Goal: Task Accomplishment & Management: Manage account settings

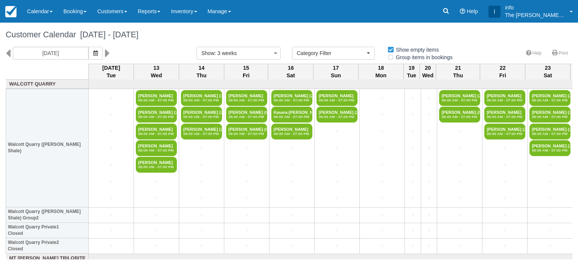
select select
click at [9, 54] on icon at bounding box center [8, 53] width 5 height 13
type input "[DATE]"
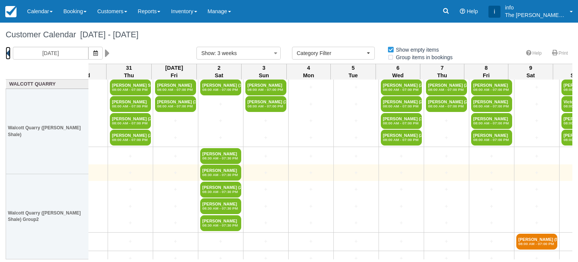
scroll to position [0, 387]
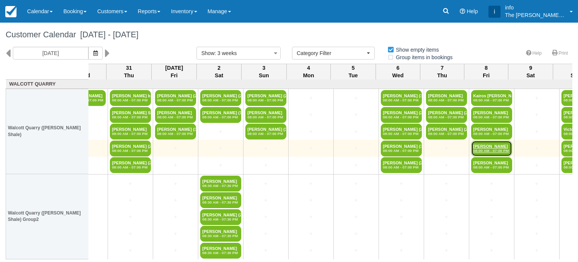
click at [479, 146] on link "Monique Levu 08:00 AM - 07:00 PM" at bounding box center [491, 148] width 41 height 16
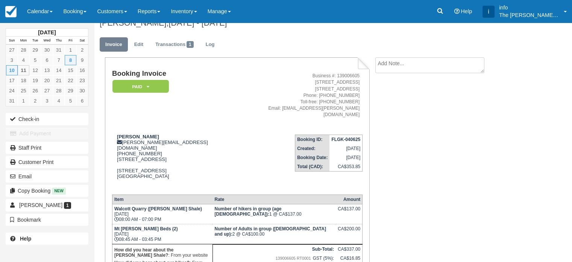
scroll to position [8, 0]
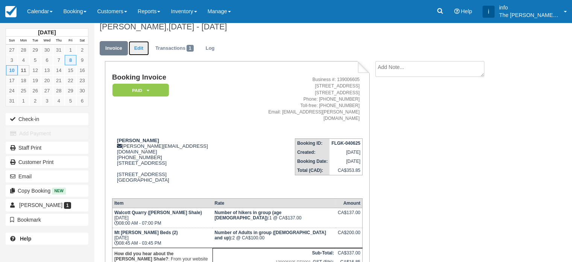
click at [138, 44] on link "Edit" at bounding box center [139, 48] width 20 height 15
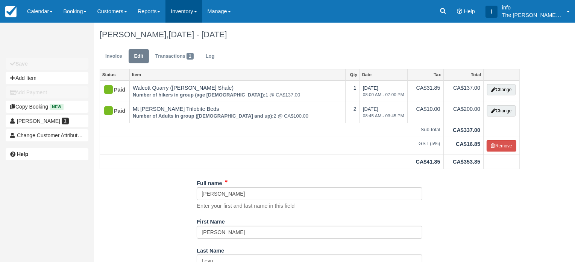
click at [188, 12] on link "Inventory" at bounding box center [184, 11] width 37 height 23
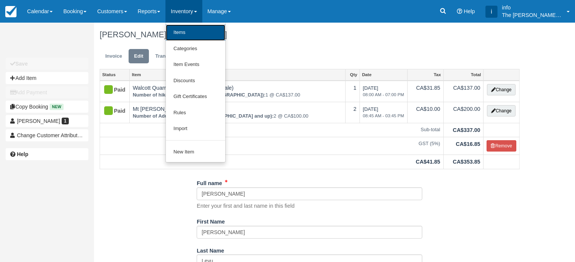
click at [194, 33] on link "Items" at bounding box center [195, 32] width 59 height 16
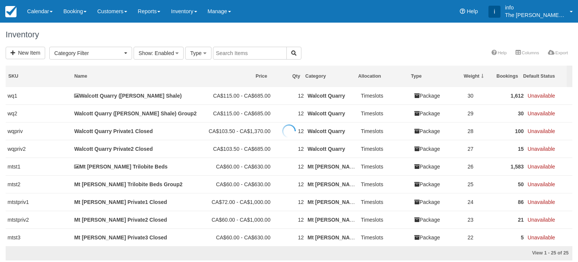
select select
click at [196, 9] on link "Inventory" at bounding box center [184, 11] width 37 height 23
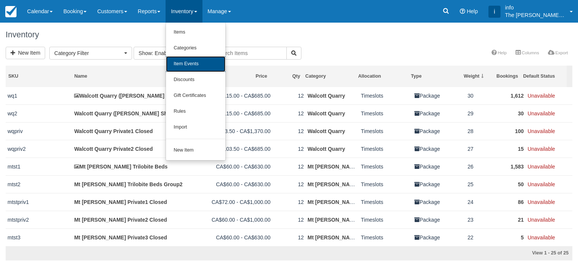
click at [194, 62] on link "Item Events" at bounding box center [195, 64] width 59 height 16
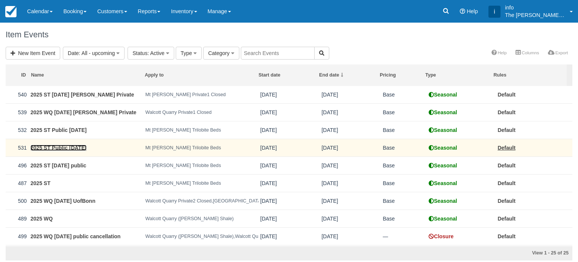
click at [74, 148] on link "2025 ST Public Sep 17" at bounding box center [58, 148] width 56 height 6
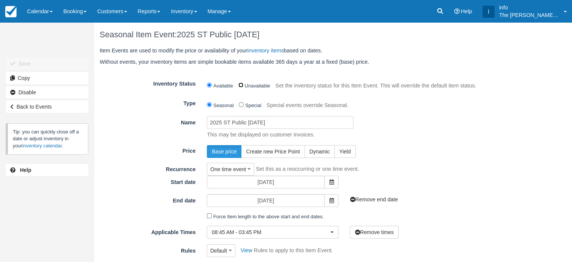
click at [242, 85] on input "Unavailable" at bounding box center [241, 84] width 5 height 5
radio input "true"
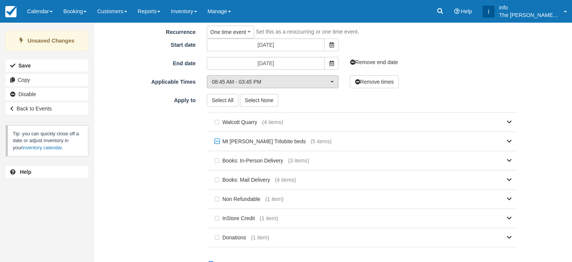
scroll to position [128, 0]
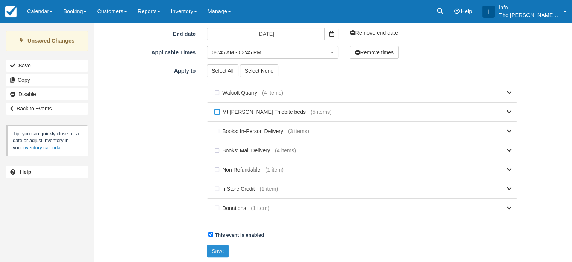
click at [218, 249] on button "Save" at bounding box center [218, 250] width 22 height 13
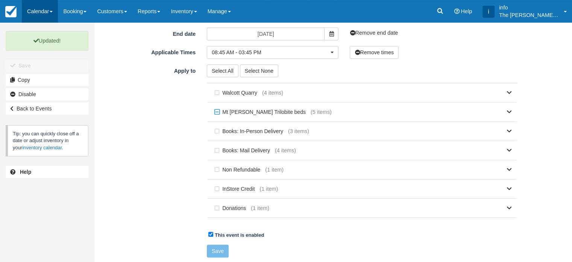
click at [47, 14] on link "Calendar" at bounding box center [40, 11] width 36 height 23
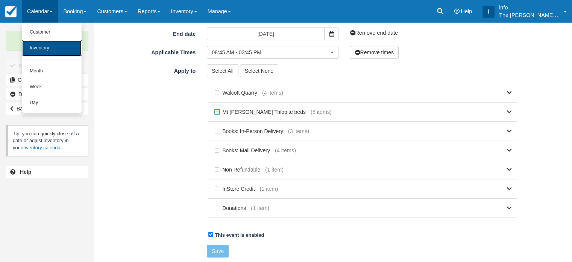
click at [45, 47] on link "Inventory" at bounding box center [51, 48] width 59 height 16
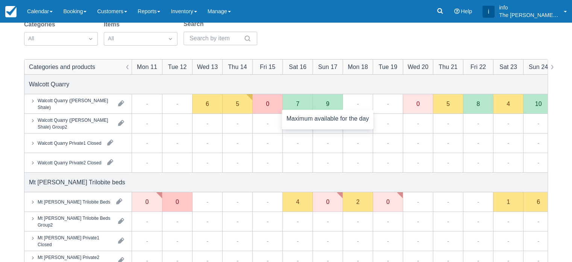
scroll to position [75, 0]
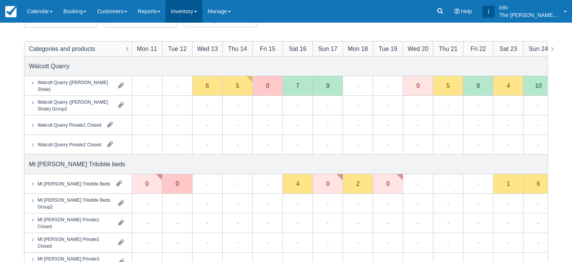
click at [193, 12] on link "Inventory" at bounding box center [184, 11] width 37 height 23
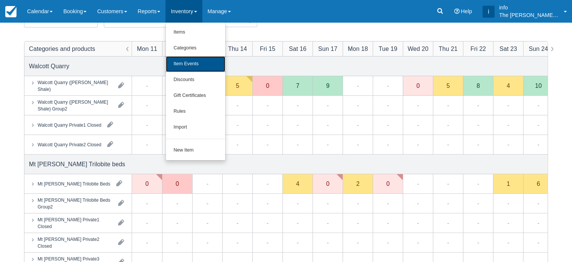
click at [201, 62] on link "Item Events" at bounding box center [195, 64] width 59 height 16
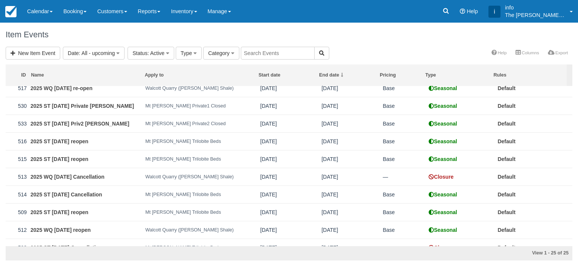
scroll to position [280, 0]
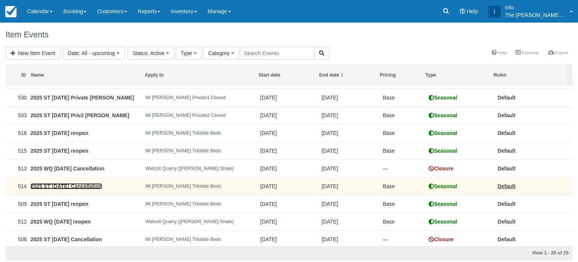
click at [91, 186] on link "2025 ST [DATE] Cancellation" at bounding box center [66, 186] width 72 height 6
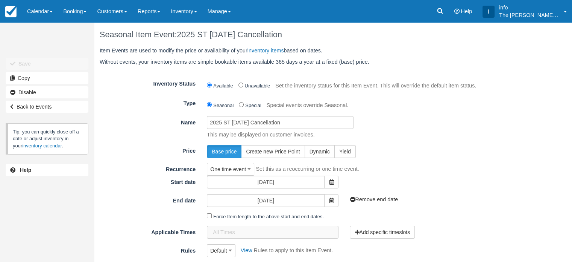
scroll to position [188, 0]
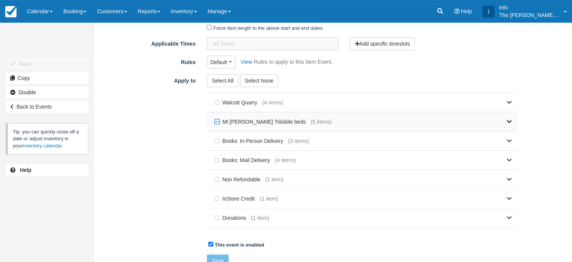
click at [482, 125] on link at bounding box center [422, 121] width 180 height 19
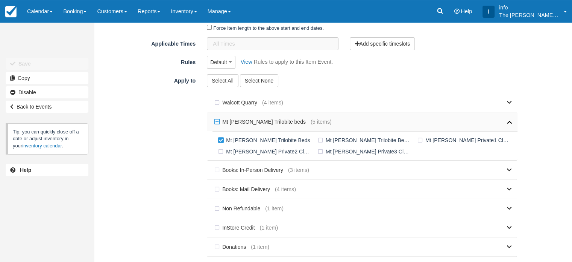
click at [482, 125] on link at bounding box center [422, 121] width 180 height 19
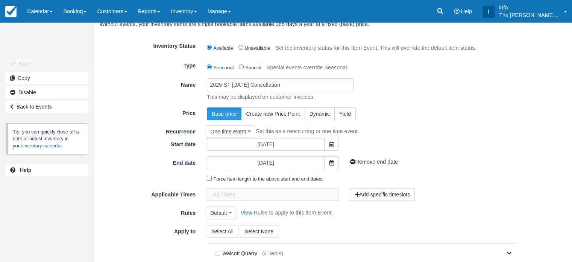
scroll to position [0, 0]
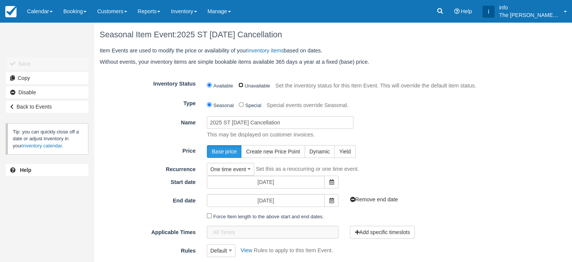
click at [240, 86] on input "Unavailable" at bounding box center [241, 84] width 5 height 5
radio input "true"
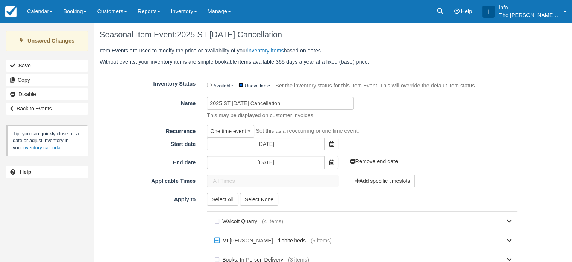
scroll to position [128, 0]
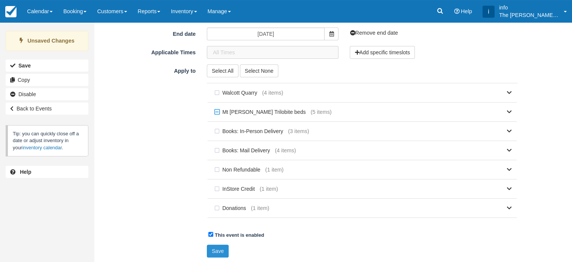
click at [218, 252] on button "Save" at bounding box center [218, 250] width 22 height 13
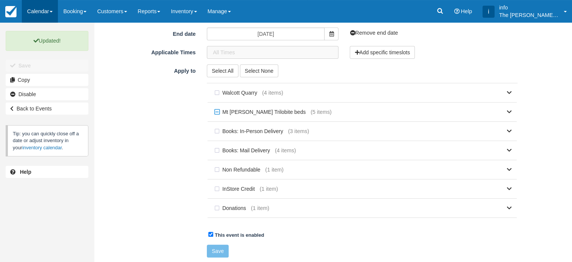
click at [44, 12] on link "Calendar" at bounding box center [40, 11] width 36 height 23
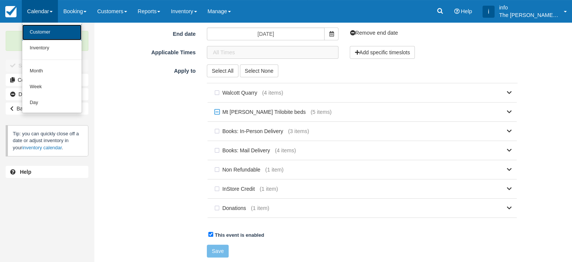
click at [45, 31] on link "Customer" at bounding box center [51, 32] width 59 height 16
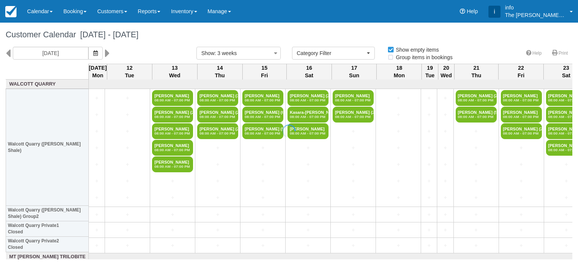
select select
click at [35, 15] on link "Calendar" at bounding box center [40, 11] width 36 height 23
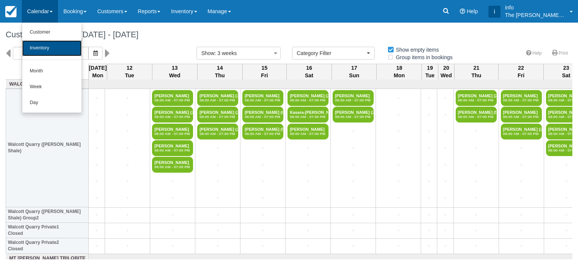
click at [40, 54] on link "Inventory" at bounding box center [51, 48] width 59 height 16
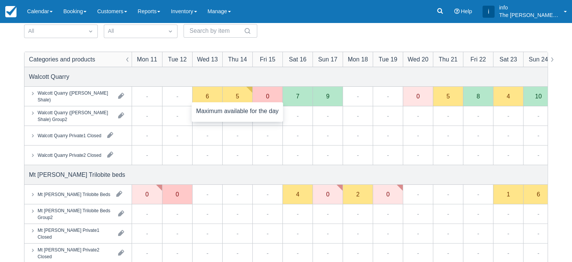
scroll to position [75, 0]
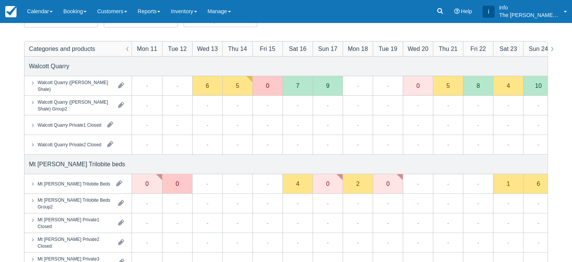
click at [67, 180] on div "Mt [PERSON_NAME] Trilobite Beds" at bounding box center [69, 184] width 81 height 8
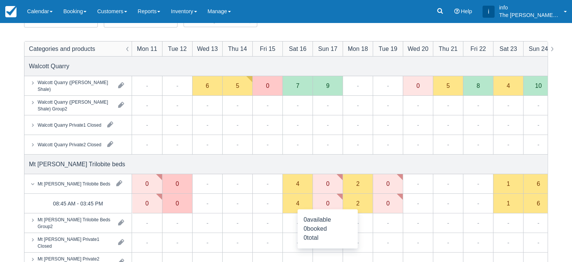
click at [326, 200] on div "0" at bounding box center [327, 203] width 3 height 6
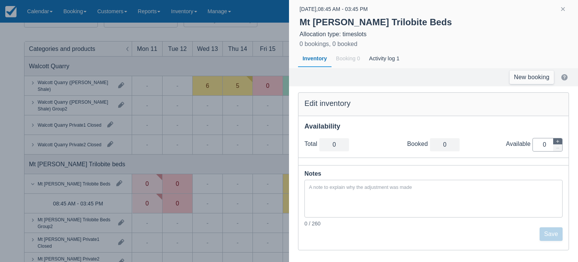
click at [560, 140] on icon "button" at bounding box center [558, 141] width 5 height 5
type input "1"
click at [560, 140] on icon "button" at bounding box center [558, 141] width 5 height 5
type input "2"
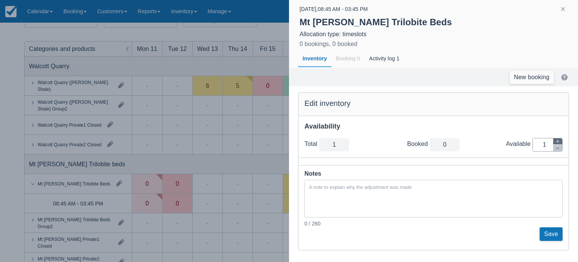
type input "2"
click at [560, 140] on icon "button" at bounding box center [558, 141] width 5 height 5
type input "3"
click at [560, 140] on icon "button" at bounding box center [558, 141] width 5 height 5
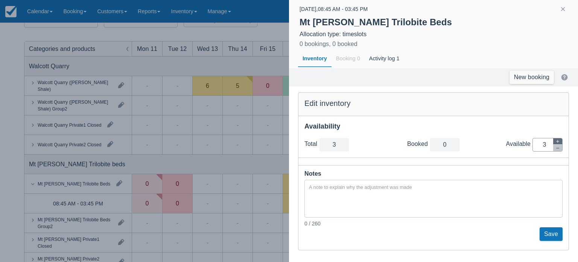
type input "4"
click at [560, 140] on icon "button" at bounding box center [558, 141] width 5 height 5
type input "5"
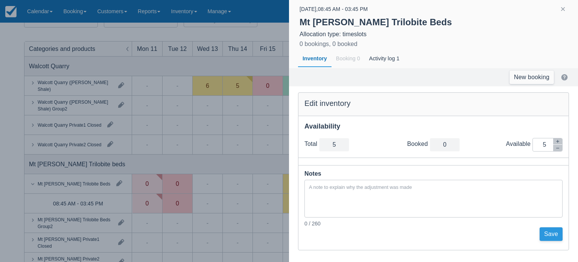
click at [551, 233] on button "Save" at bounding box center [551, 234] width 23 height 14
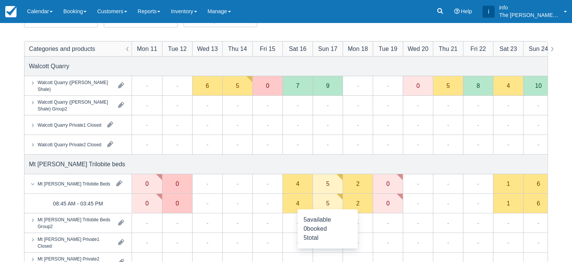
click at [326, 201] on div "5" at bounding box center [328, 203] width 30 height 20
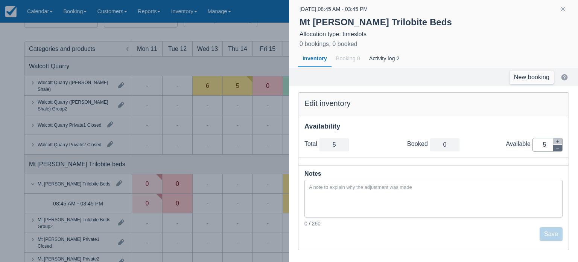
click at [562, 149] on button "button" at bounding box center [557, 148] width 9 height 6
type input "4"
click at [562, 149] on button "button" at bounding box center [557, 148] width 9 height 6
type input "3"
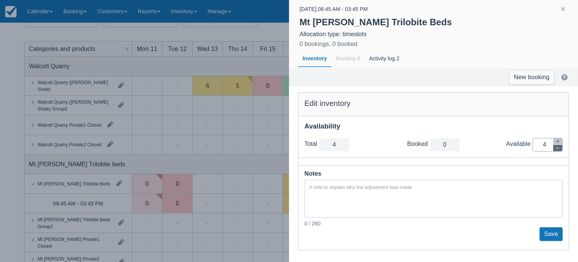
type input "3"
click at [562, 149] on button "button" at bounding box center [557, 148] width 9 height 6
type input "2"
click at [562, 149] on button "button" at bounding box center [557, 148] width 9 height 6
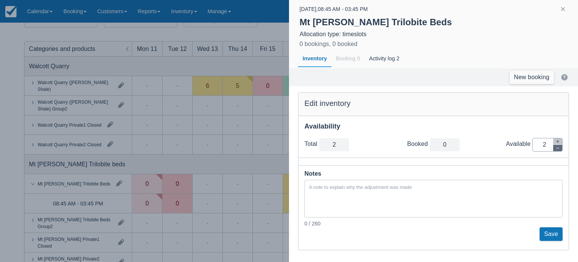
type input "1"
click at [562, 149] on button "button" at bounding box center [557, 148] width 9 height 6
type input "0"
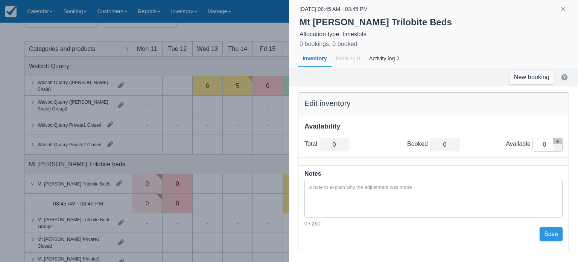
click at [553, 234] on button "Save" at bounding box center [551, 234] width 23 height 14
